Goal: Use online tool/utility: Utilize a website feature to perform a specific function

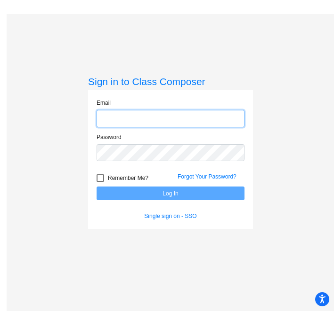
type input "[EMAIL_ADDRESS][DOMAIN_NAME]"
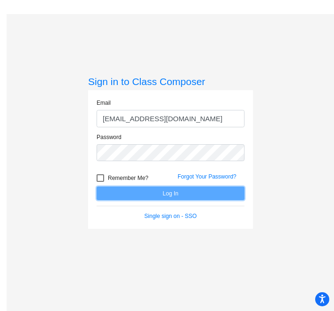
click at [125, 194] on button "Log In" at bounding box center [170, 194] width 148 height 14
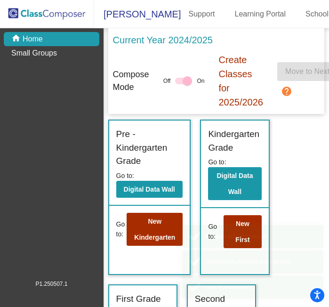
click at [150, 195] on button "Digital Data Wall" at bounding box center [149, 189] width 66 height 17
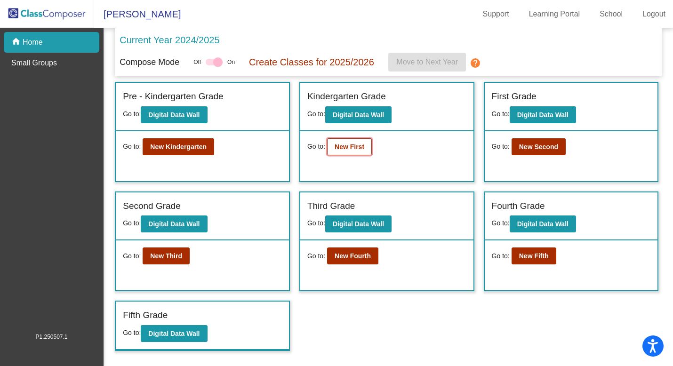
click at [333, 150] on b "New First" at bounding box center [350, 147] width 30 height 8
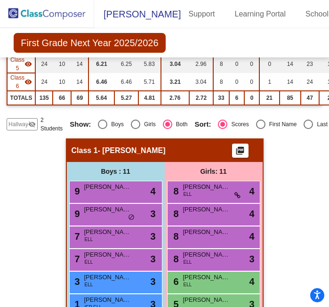
scroll to position [167, 0]
